Goal: Task Accomplishment & Management: Complete application form

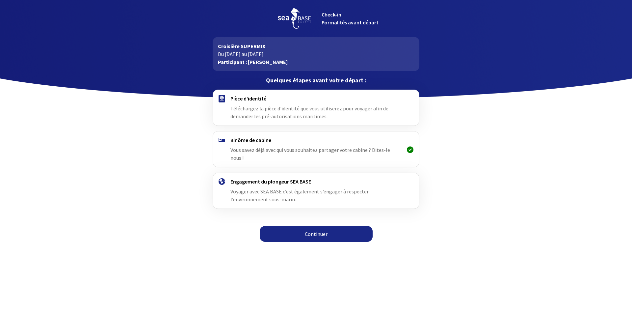
click at [253, 107] on span "Téléchargez la pièce d'identité que vous utiliserez pour voyager afin de demand…" at bounding box center [309, 112] width 158 height 14
click at [280, 226] on link "Continuer" at bounding box center [316, 234] width 113 height 16
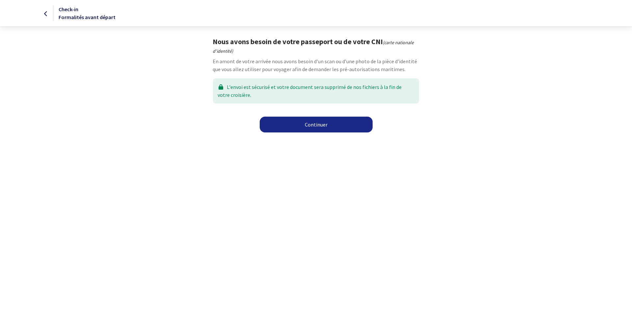
click at [288, 123] on link "Continuer" at bounding box center [316, 125] width 113 height 16
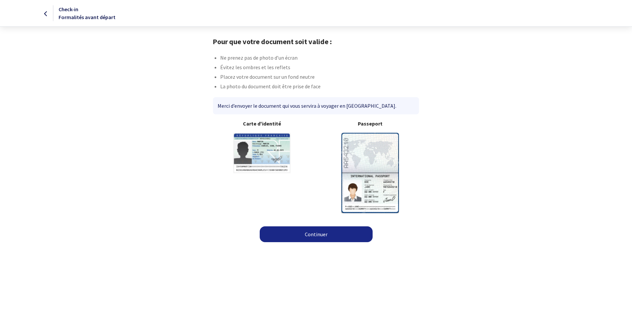
click at [359, 156] on img at bounding box center [370, 173] width 58 height 80
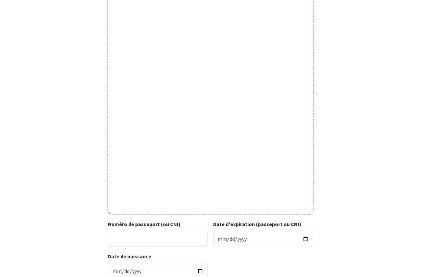
scroll to position [98, 0]
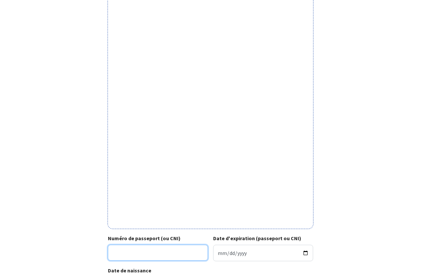
click at [119, 254] on input "Numéro de passeport (ou CNI)" at bounding box center [158, 253] width 100 height 16
type input "22KC76882"
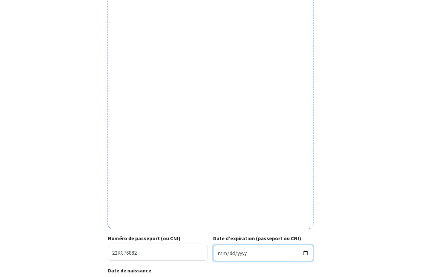
click at [220, 252] on input "Date d'expiration (passeport ou CNI)" at bounding box center [263, 253] width 100 height 16
type input "0002-12-28"
click at [248, 253] on input "0002-12-28" at bounding box center [263, 253] width 100 height 16
click at [241, 256] on input "0002-12-28" at bounding box center [263, 253] width 100 height 16
type input "2032-12-28"
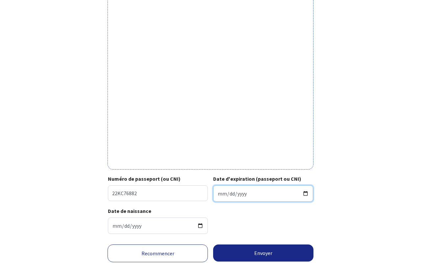
scroll to position [165, 0]
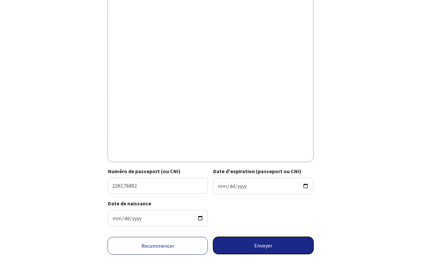
click at [237, 245] on button "Envoyer" at bounding box center [263, 245] width 100 height 17
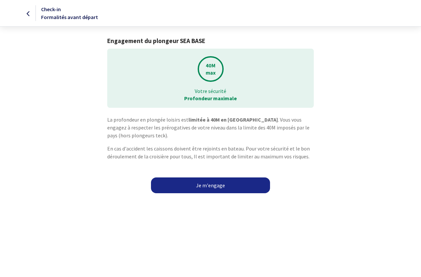
click at [225, 187] on link "Je m'engage" at bounding box center [210, 186] width 119 height 16
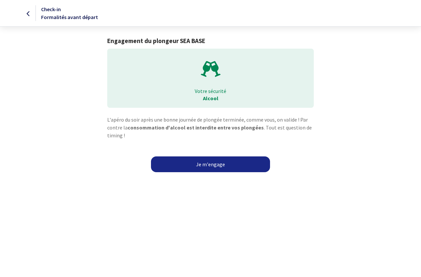
click at [222, 166] on link "Je m'engage" at bounding box center [210, 165] width 119 height 16
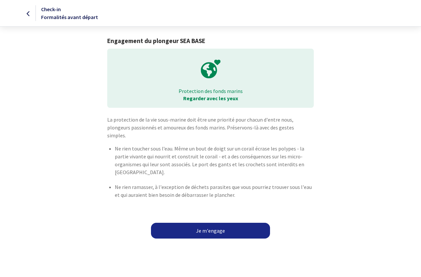
click at [191, 223] on link "Je m'engage" at bounding box center [210, 231] width 119 height 16
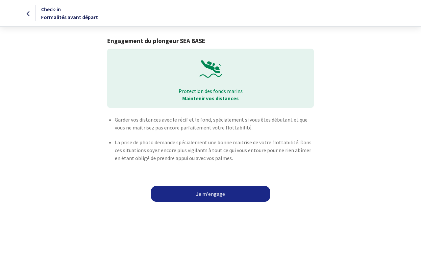
click at [196, 196] on link "Je m'engage" at bounding box center [210, 194] width 119 height 16
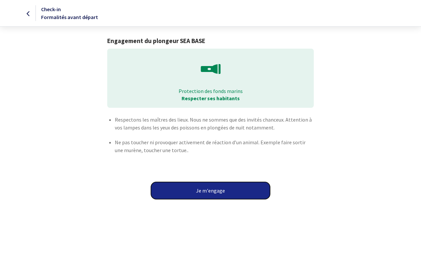
click at [196, 196] on button "Je m'engage" at bounding box center [210, 190] width 119 height 17
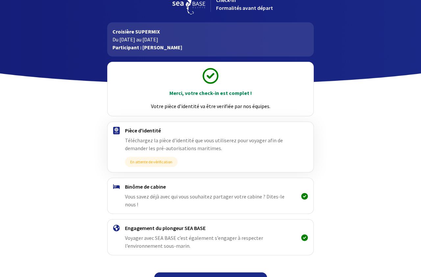
scroll to position [22, 0]
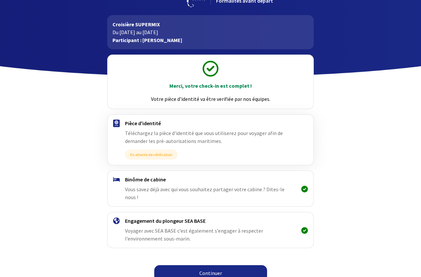
click at [197, 266] on link "Continuer" at bounding box center [210, 274] width 113 height 16
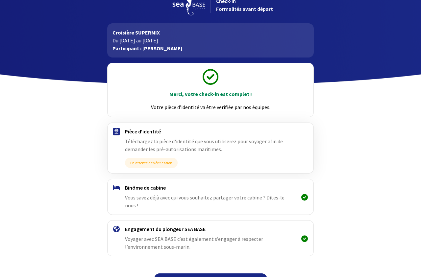
scroll to position [22, 0]
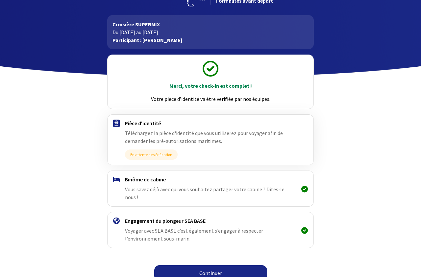
click at [196, 268] on link "Continuer" at bounding box center [210, 274] width 113 height 16
